Goal: Information Seeking & Learning: Find specific fact

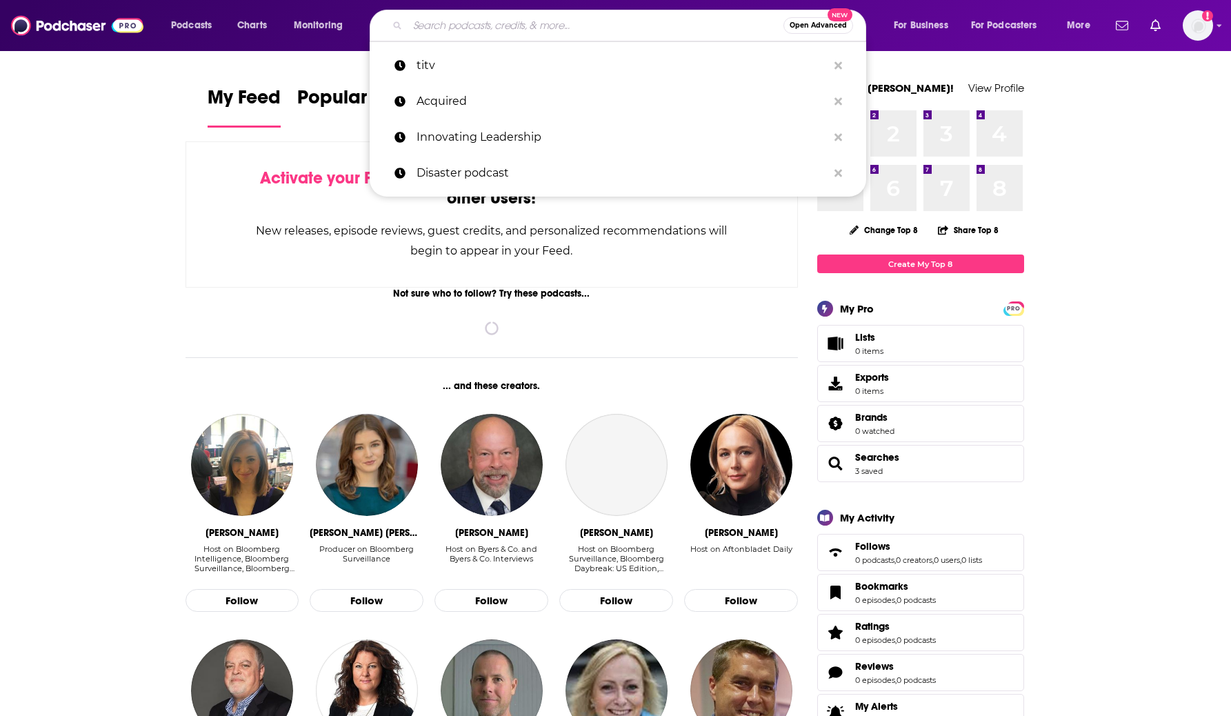
click at [413, 33] on input "Search podcasts, credits, & more..." at bounding box center [596, 25] width 376 height 22
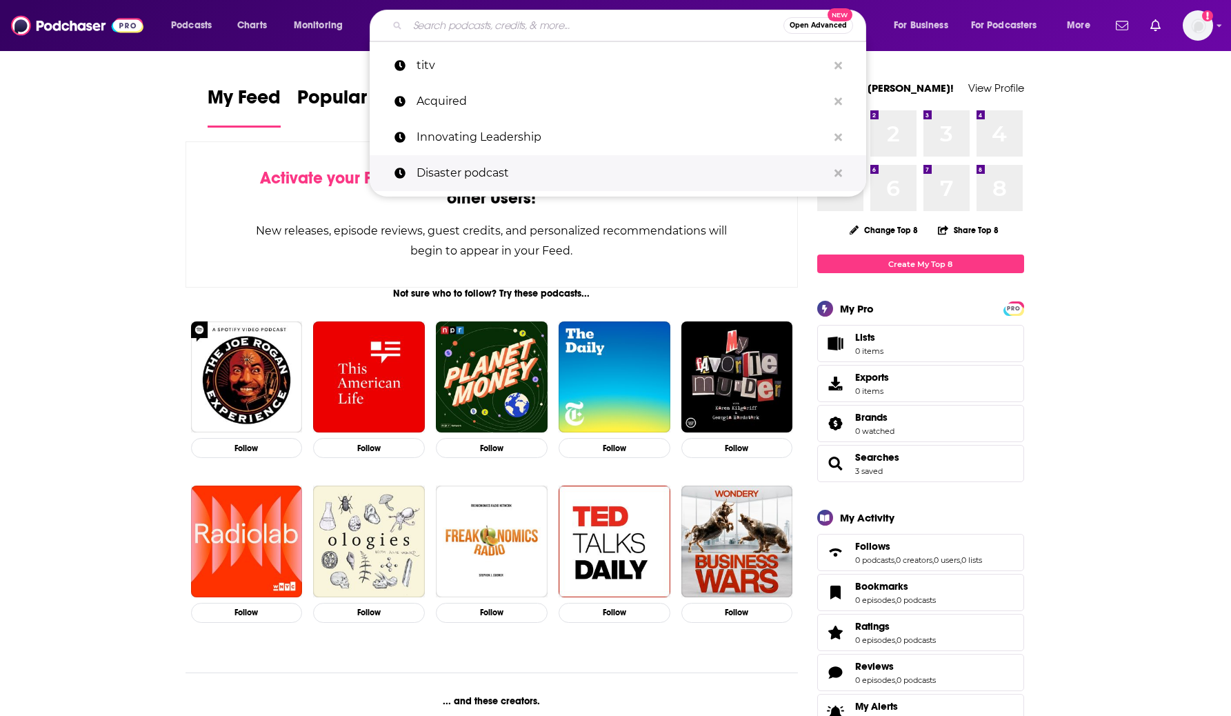
click at [444, 169] on p "Disaster podcast" at bounding box center [622, 173] width 411 height 36
type input "Disaster podcast"
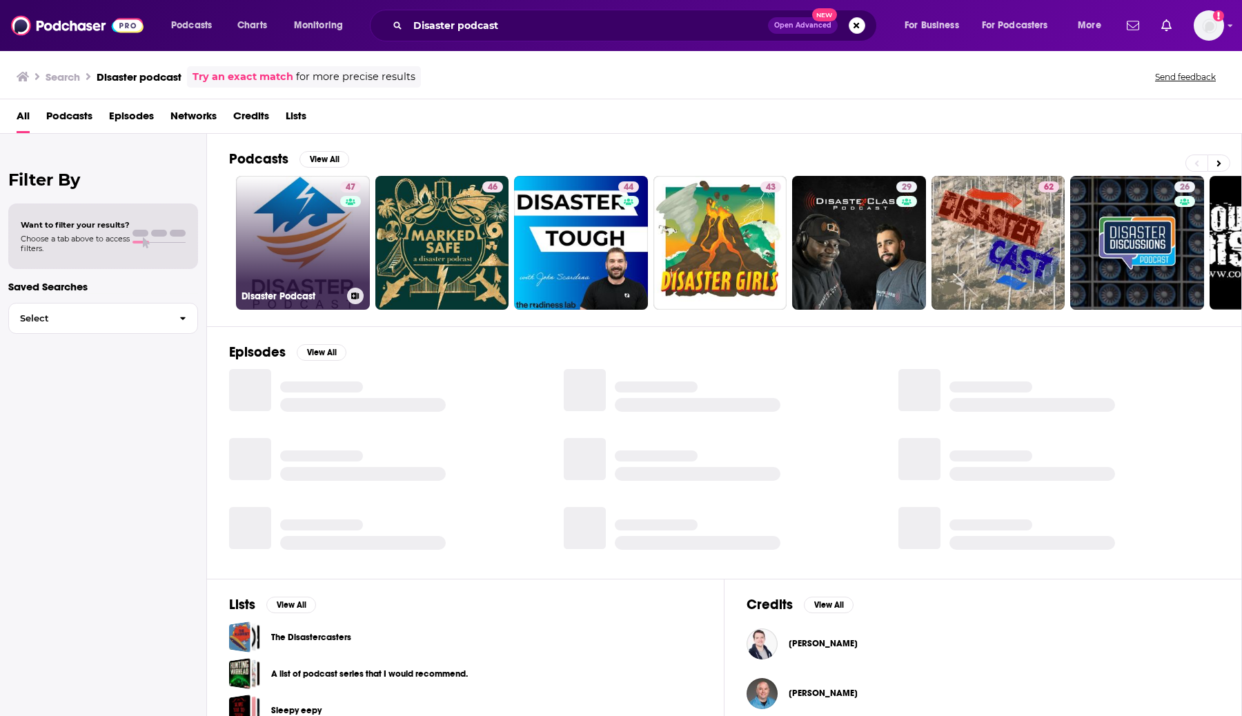
click at [331, 248] on link "47 Disaster Podcast" at bounding box center [303, 243] width 134 height 134
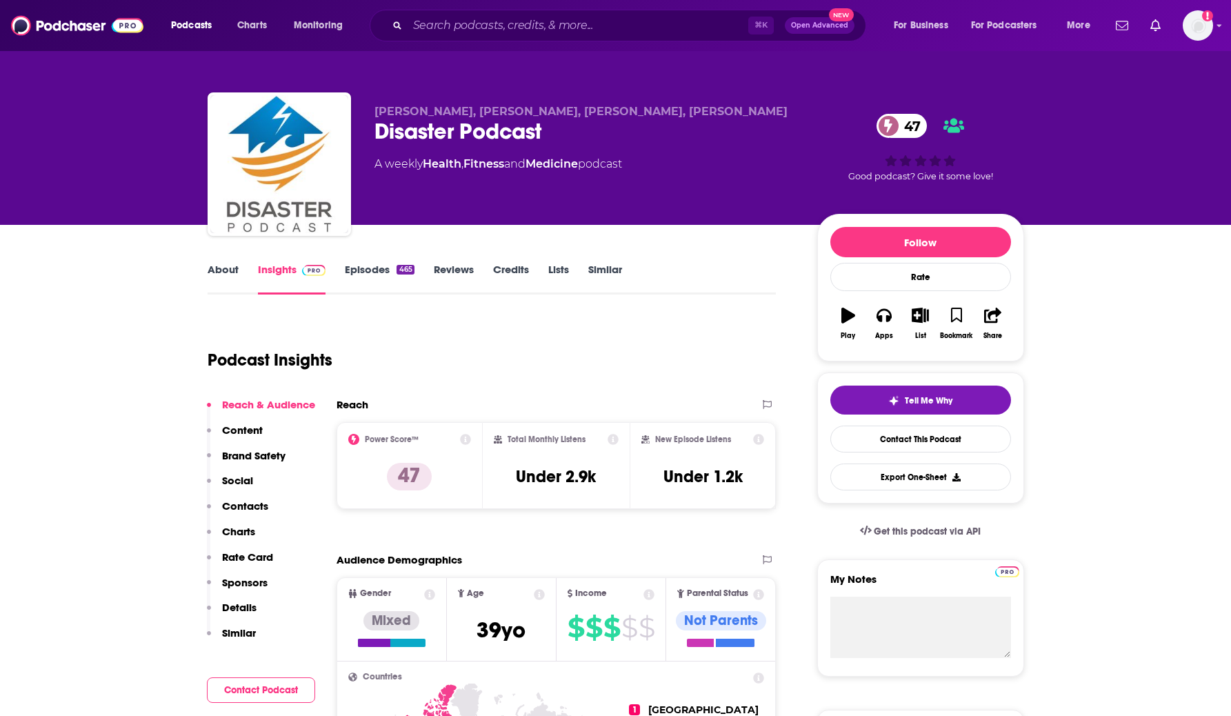
click at [214, 280] on link "About" at bounding box center [223, 279] width 31 height 32
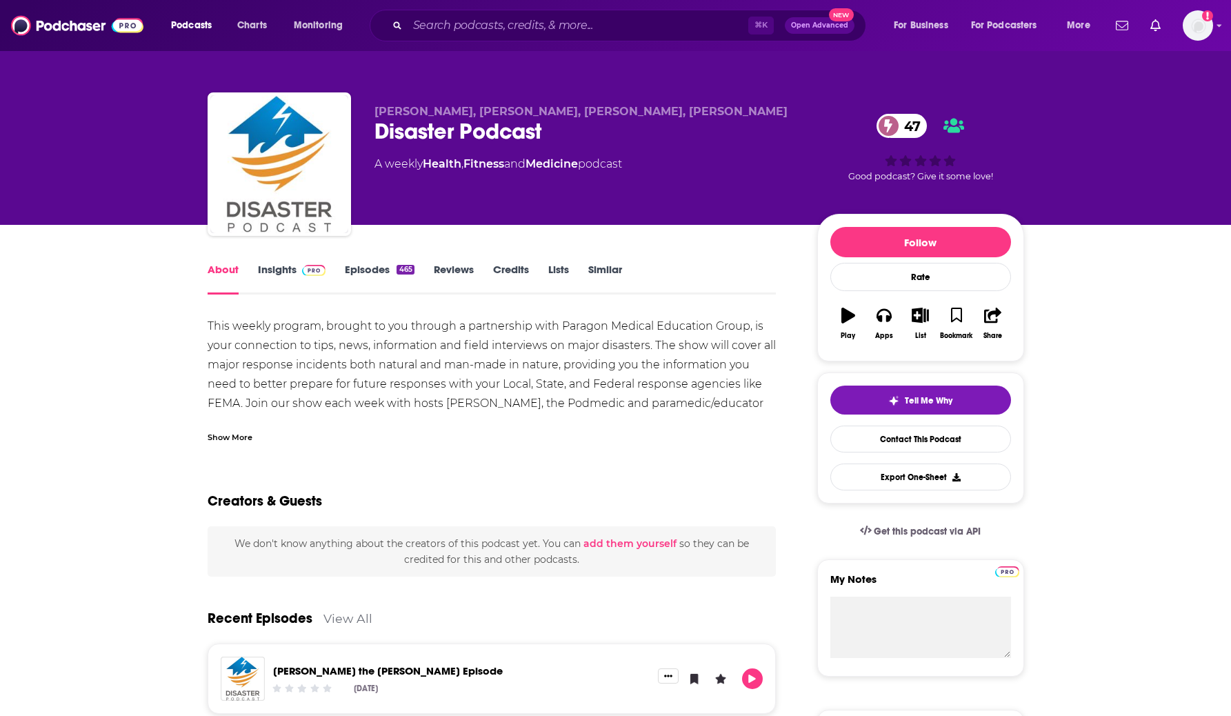
click at [243, 432] on div "Show More" at bounding box center [230, 436] width 45 height 13
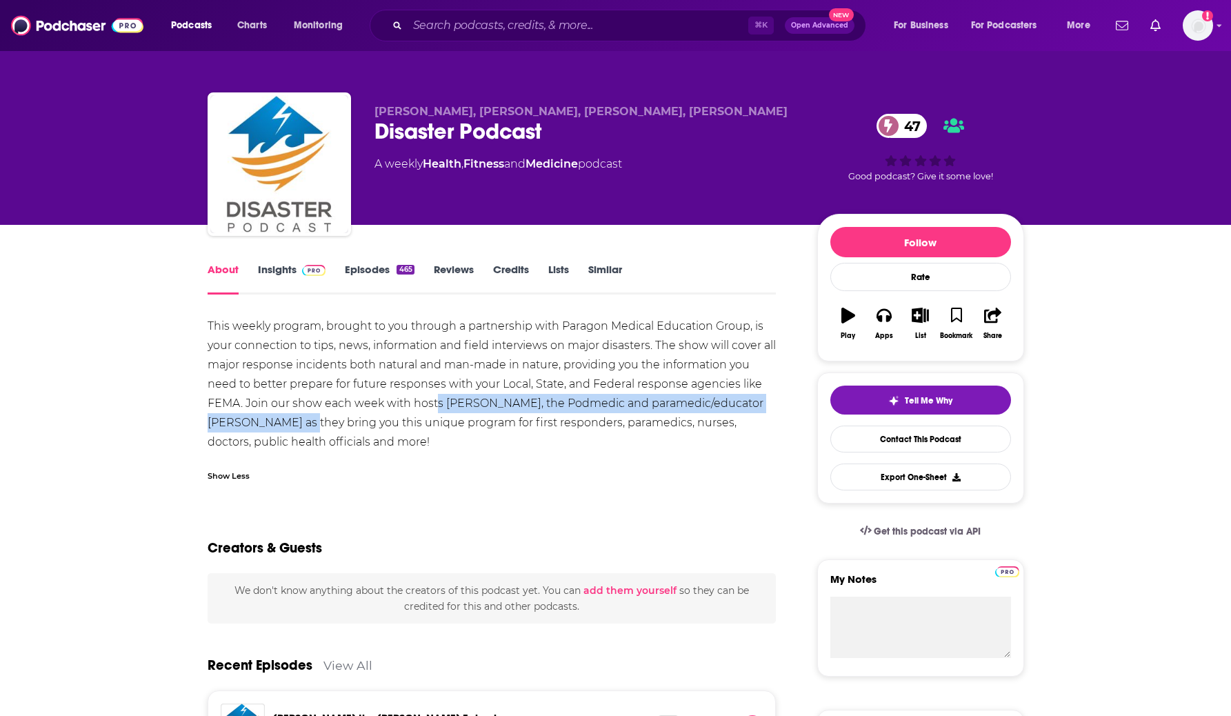
drag, startPoint x: 438, startPoint y: 404, endPoint x: 290, endPoint y: 426, distance: 149.8
click at [290, 426] on div "This weekly program, brought to you through a partnership with Paragon Medical …" at bounding box center [492, 384] width 569 height 135
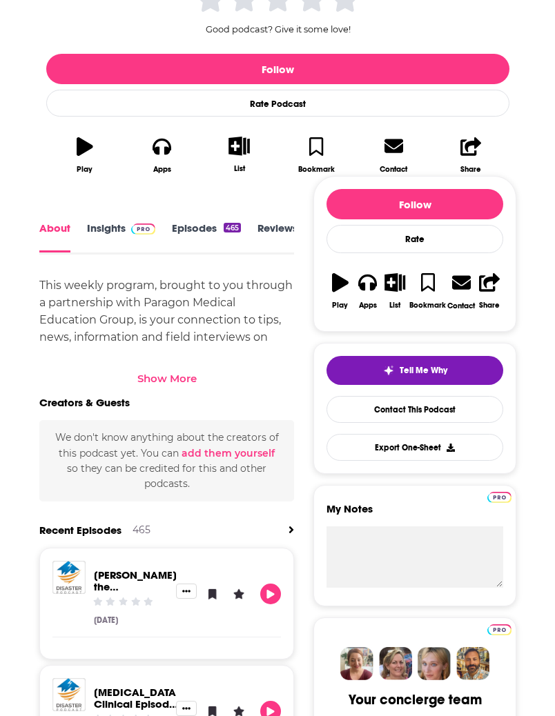
scroll to position [2, 0]
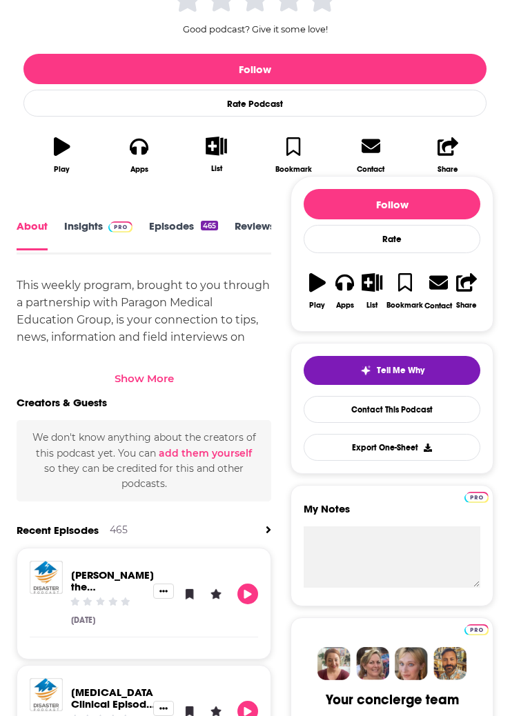
click at [145, 377] on div "Show More" at bounding box center [144, 378] width 59 height 13
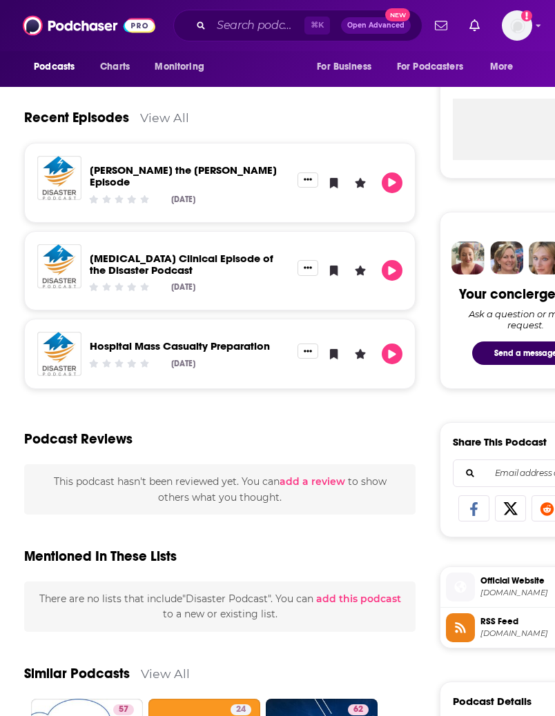
scroll to position [0, 0]
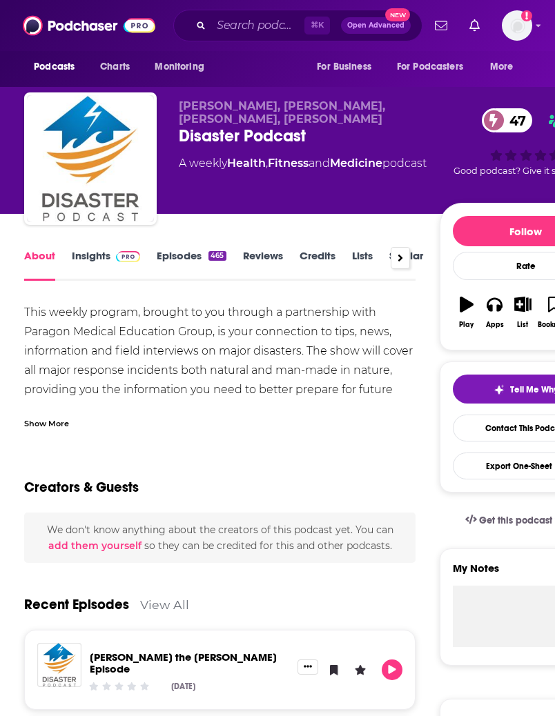
click at [49, 426] on div "Show More" at bounding box center [46, 422] width 45 height 13
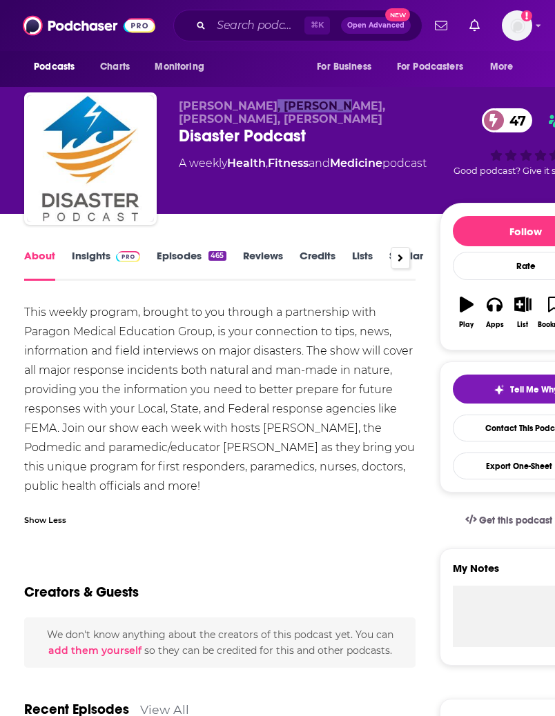
drag, startPoint x: 254, startPoint y: 106, endPoint x: 324, endPoint y: 108, distance: 70.4
click at [324, 108] on span "[PERSON_NAME], [PERSON_NAME], [PERSON_NAME], [PERSON_NAME]" at bounding box center [282, 112] width 206 height 26
copy span "[PERSON_NAME]"
